Goal: Check status: Check status

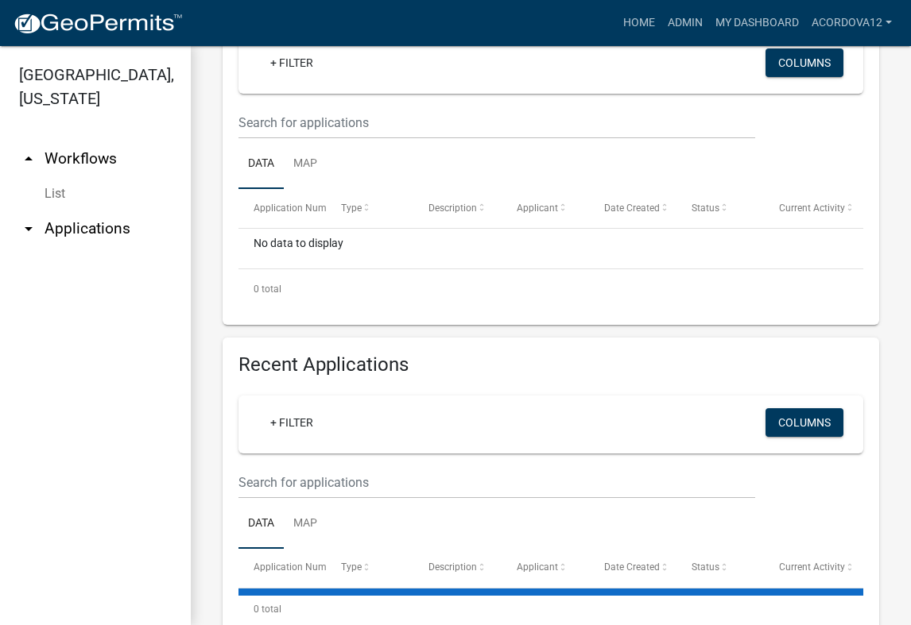
scroll to position [429, 0]
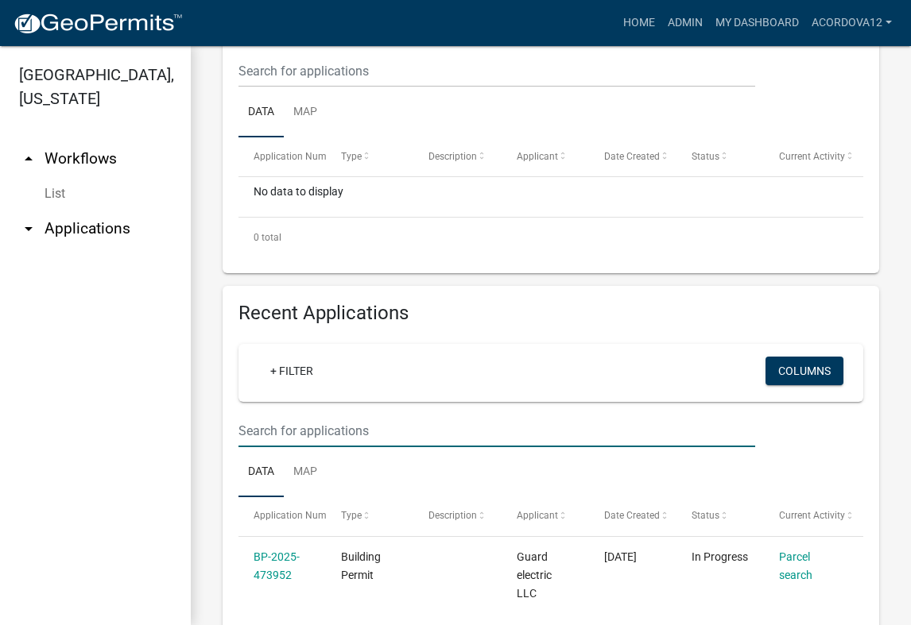
click at [287, 427] on input "text" at bounding box center [496, 431] width 517 height 33
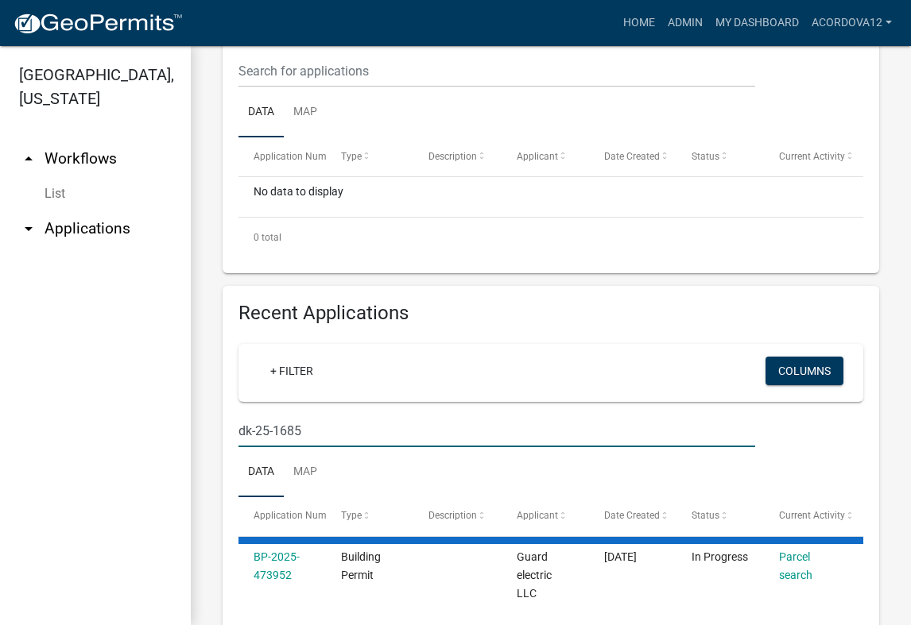
type input "dk-25-1685"
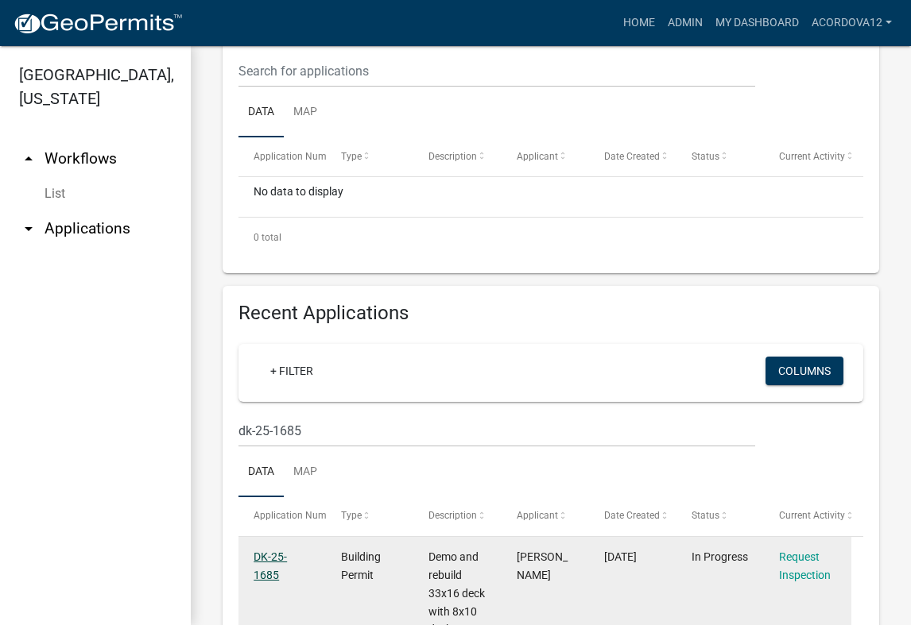
click at [269, 571] on link "DK-25-1685" at bounding box center [270, 566] width 33 height 31
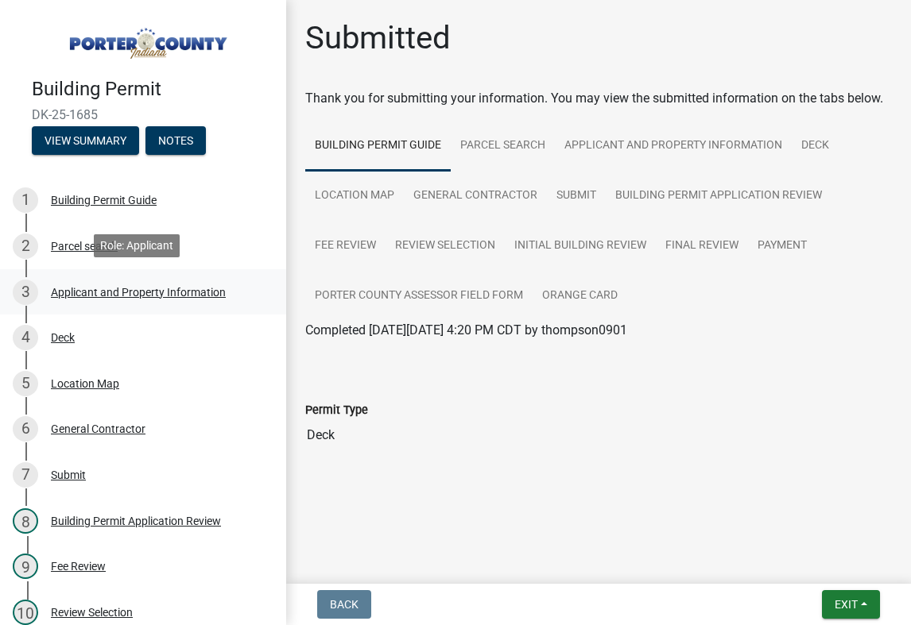
click at [68, 297] on div "3 Applicant and Property Information" at bounding box center [137, 292] width 248 height 25
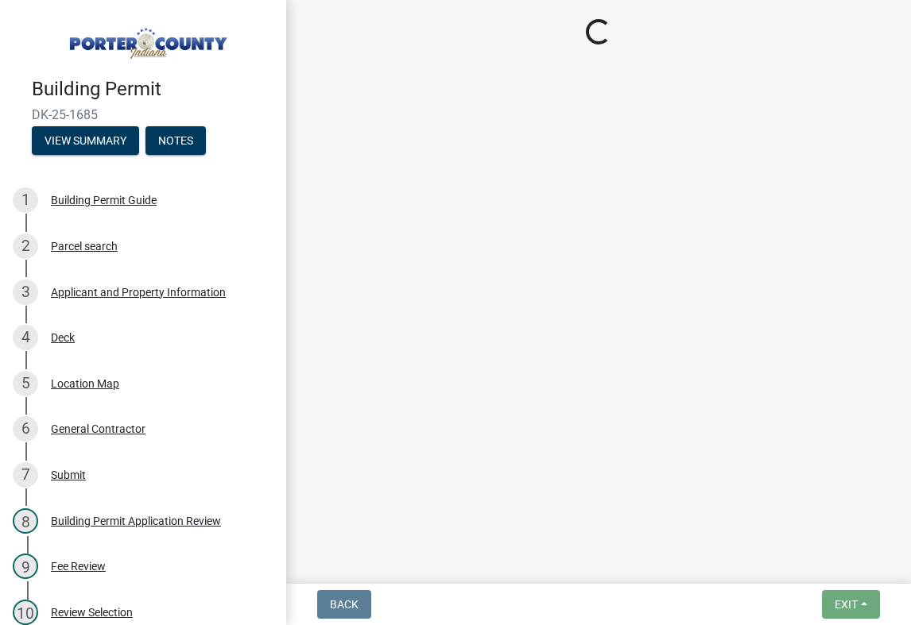
select select "6f5aa9ae-62ac-41bd-979a-9c71eae504cc"
select select "01d57b5a-7eb0-4072-b175-354c87f771f4"
select select "c8d9bed4-fb8e-49e4-81c1-b9d22bb8efef"
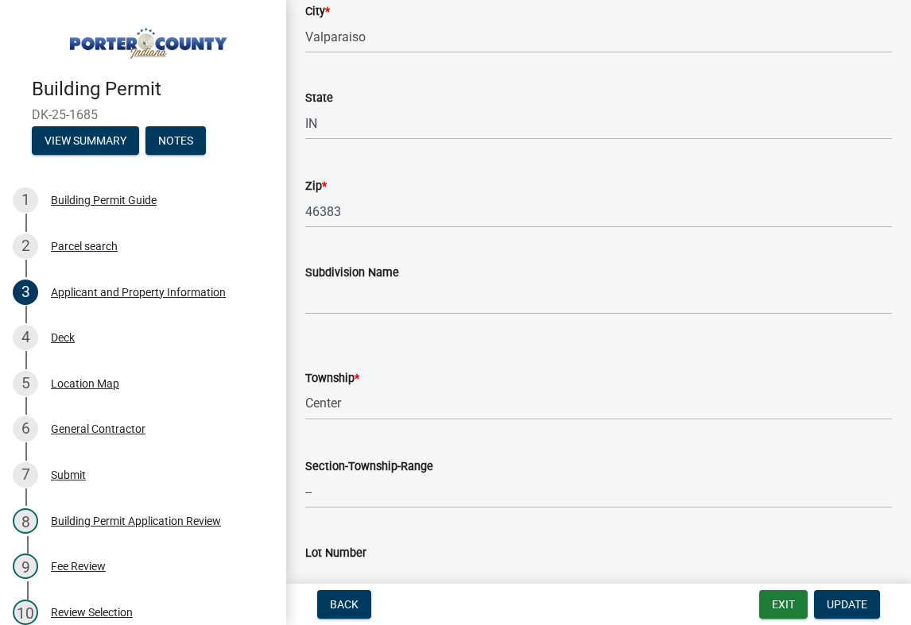
scroll to position [556, 0]
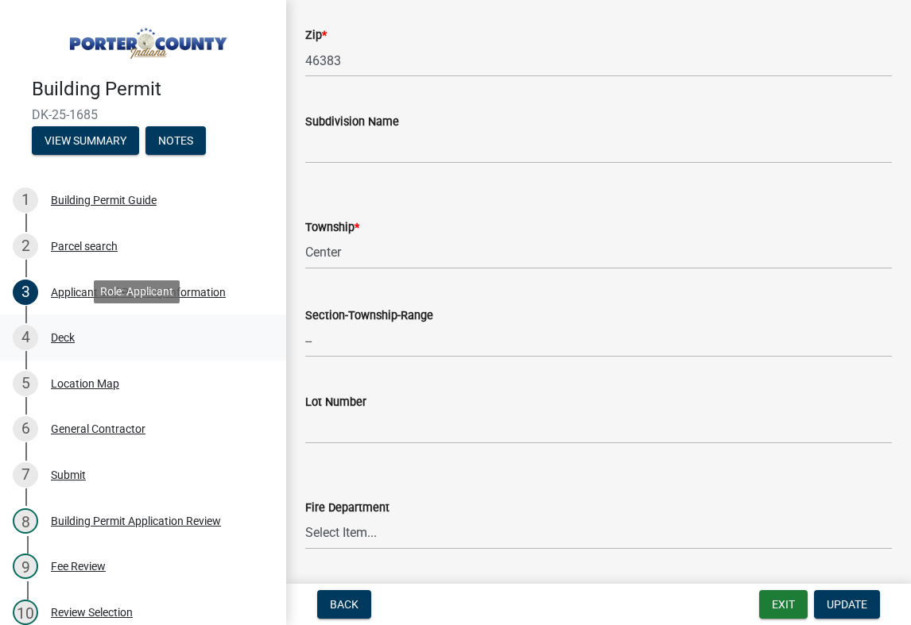
click at [74, 325] on div "4 Deck" at bounding box center [137, 337] width 248 height 25
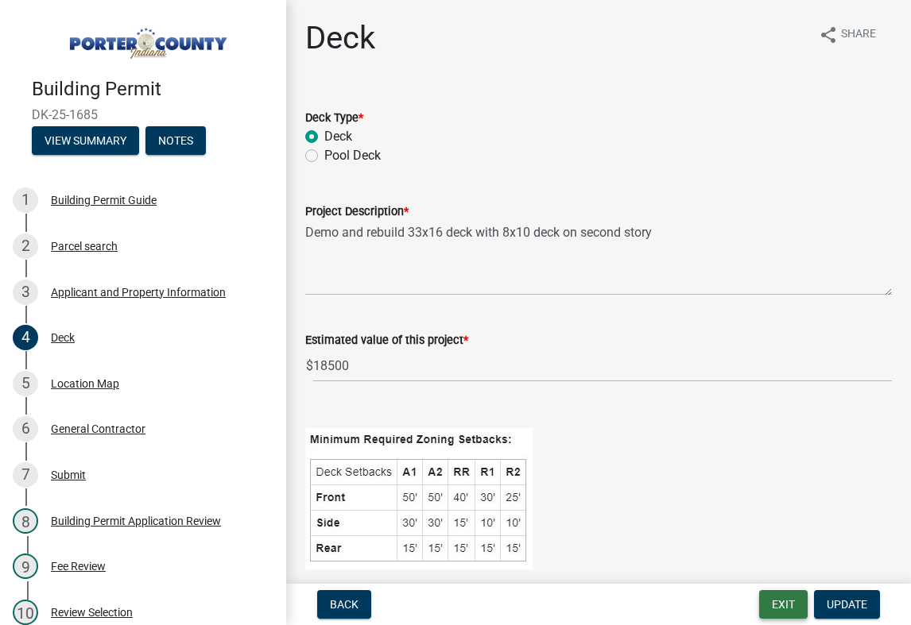
click at [790, 600] on button "Exit" at bounding box center [783, 605] width 48 height 29
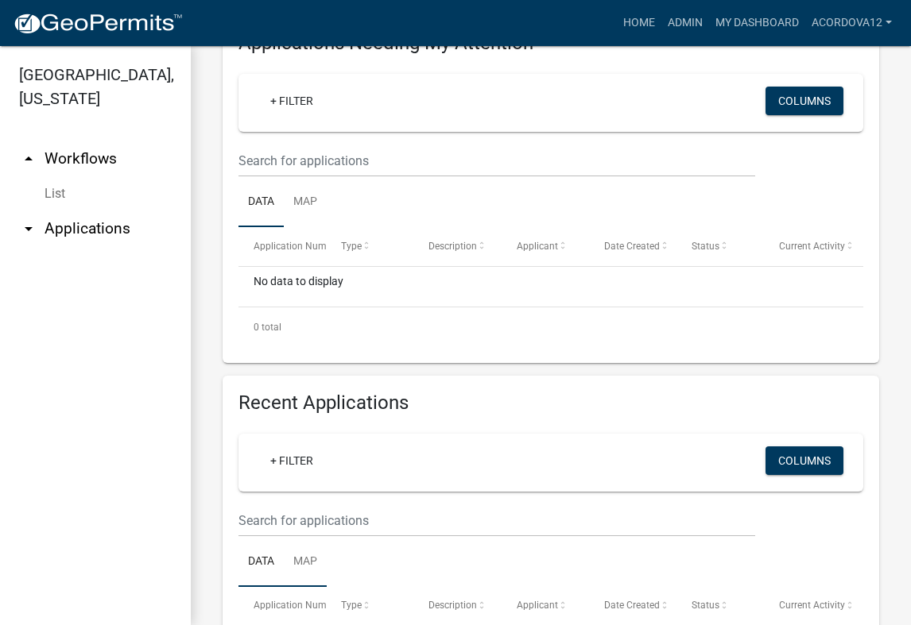
scroll to position [397, 0]
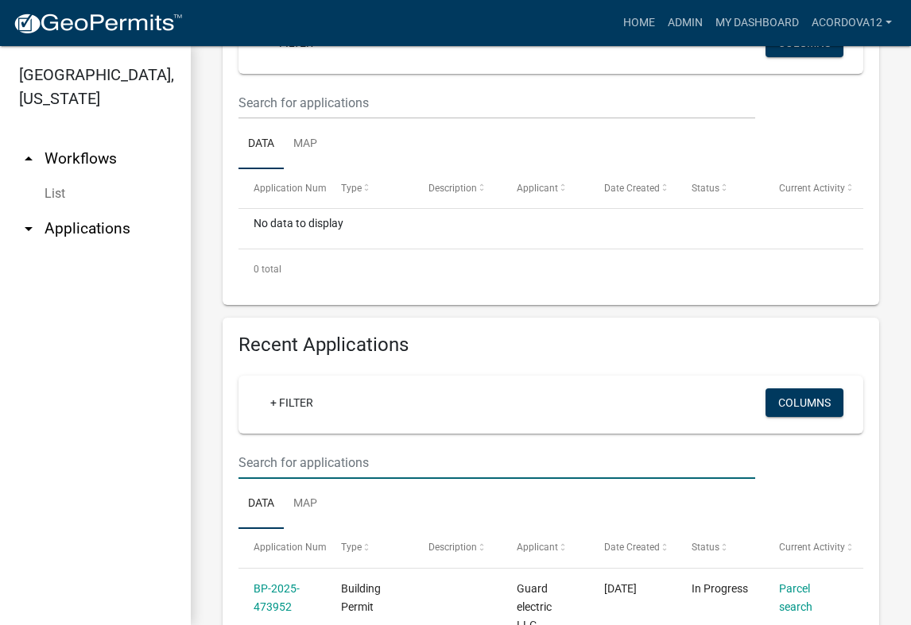
click at [265, 471] on input "text" at bounding box center [496, 463] width 517 height 33
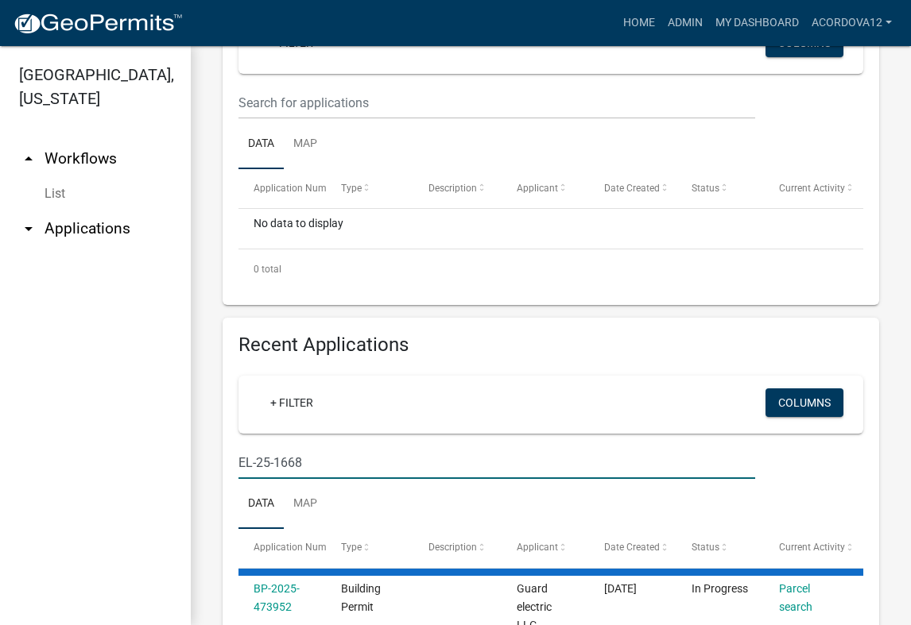
type input "EL-25-1668"
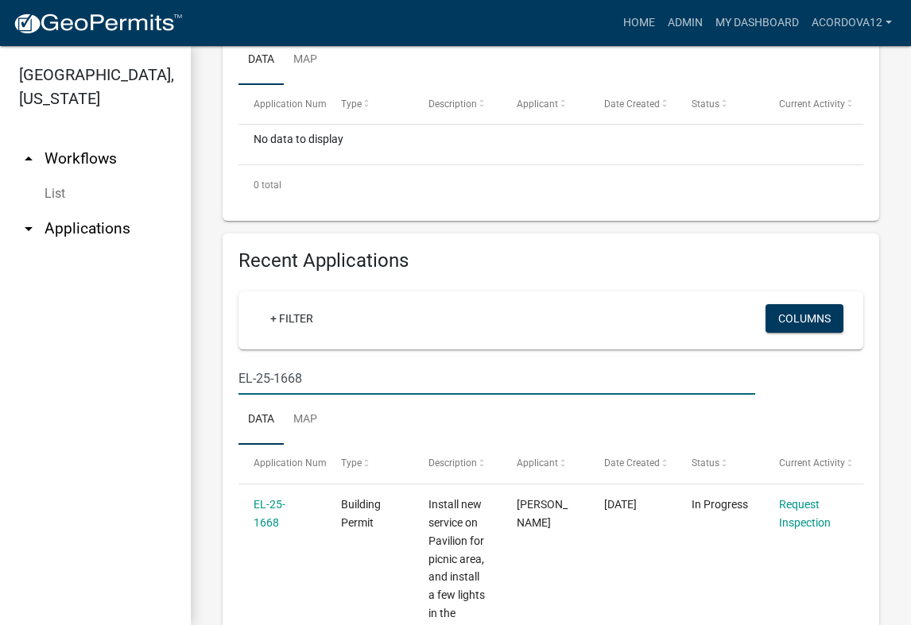
scroll to position [556, 0]
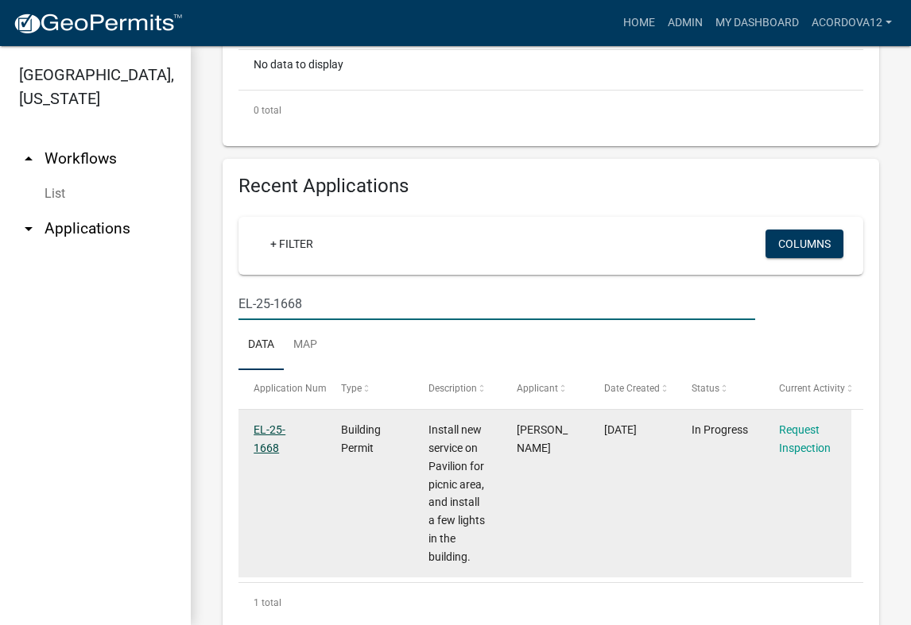
click at [281, 425] on link "EL-25-1668" at bounding box center [270, 439] width 32 height 31
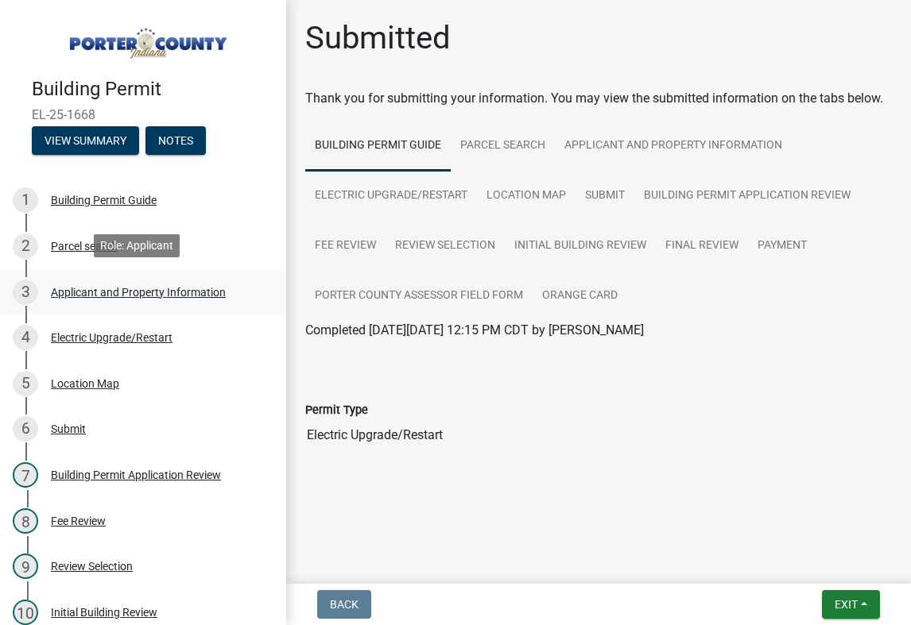
click at [92, 297] on div "3 Applicant and Property Information" at bounding box center [137, 292] width 248 height 25
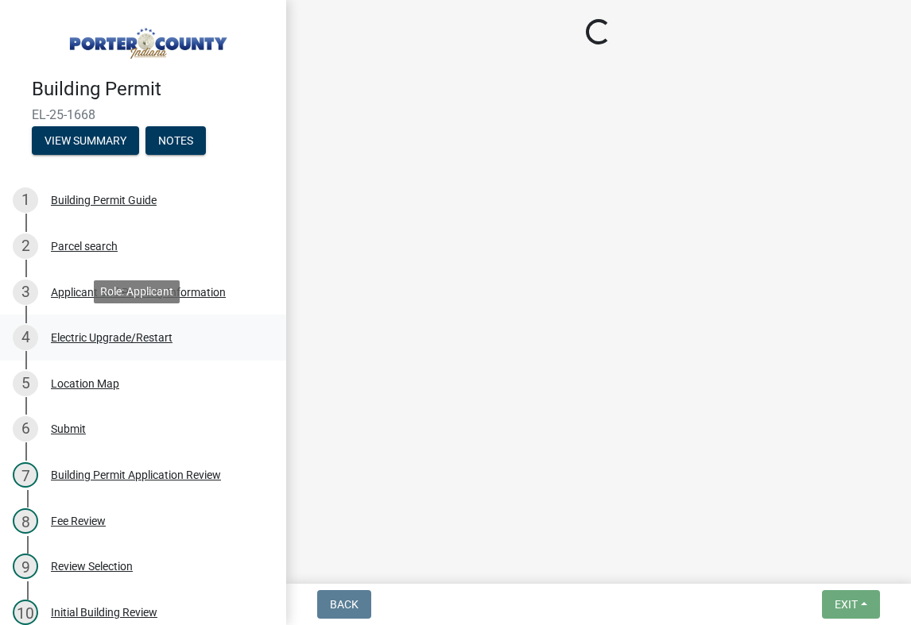
select select "6f5aa9ae-62ac-41bd-979a-9c71eae504cc"
select select "c796f995-08fe-487b-a20e-70ab553361d3"
select select "e2d1b1d7-ccc9-456b-9e96-e16306515997"
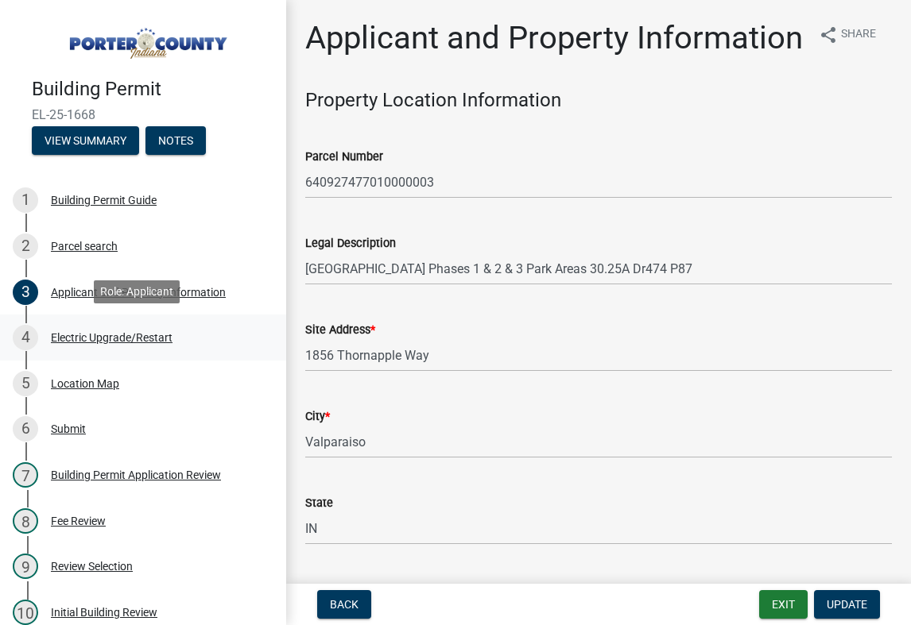
click at [106, 339] on div "Electric Upgrade/Restart" at bounding box center [112, 337] width 122 height 11
